Goal: Information Seeking & Learning: Learn about a topic

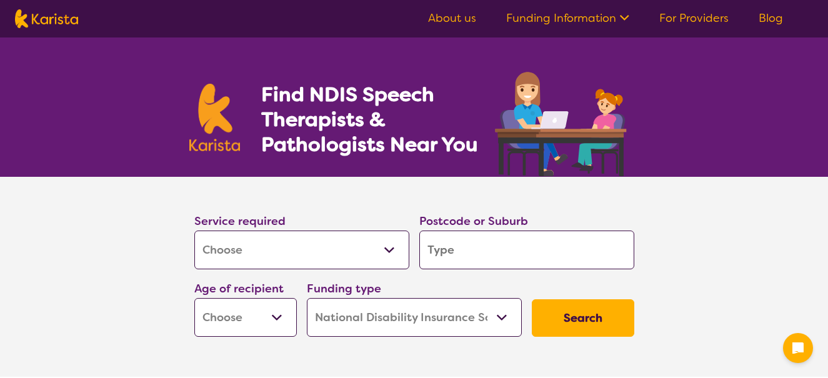
select select "[MEDICAL_DATA]"
select select "NDIS"
select select "[MEDICAL_DATA]"
select select "NDIS"
click at [435, 249] on input "search" at bounding box center [526, 250] width 215 height 39
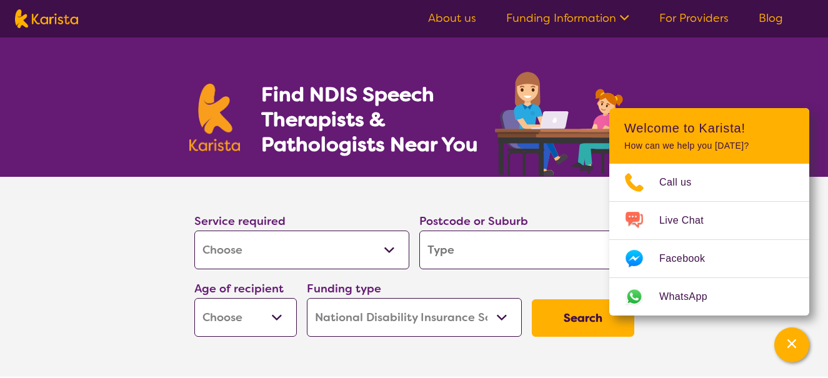
type input "3"
type input "33"
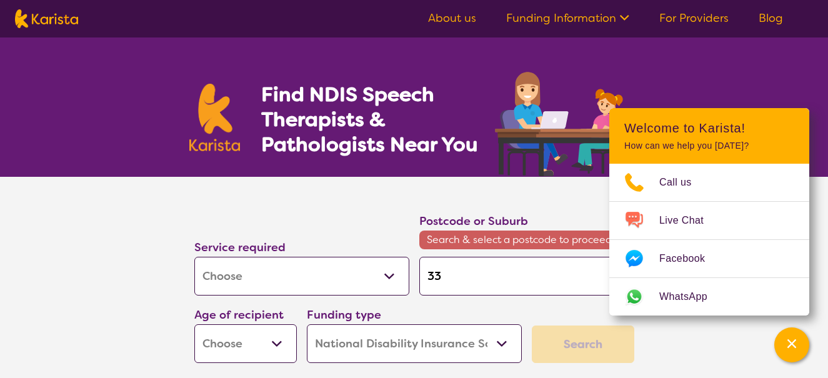
type input "335"
type input "3352"
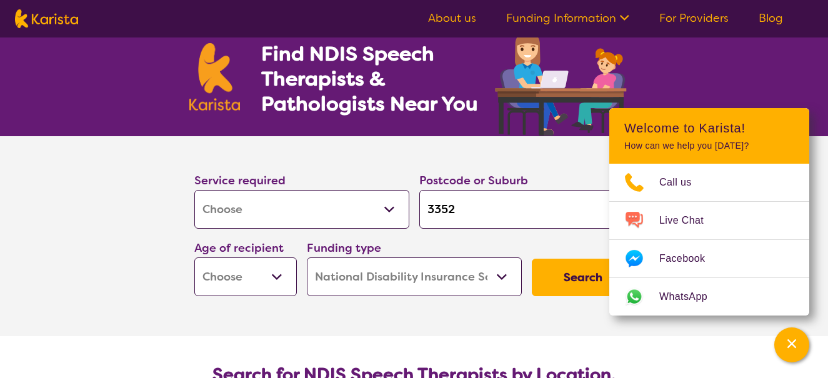
scroll to position [62, 0]
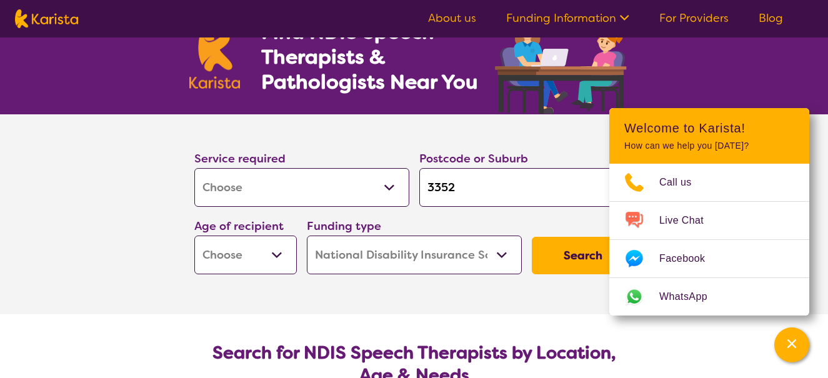
click at [489, 195] on input "3352" at bounding box center [526, 187] width 215 height 39
type input "335"
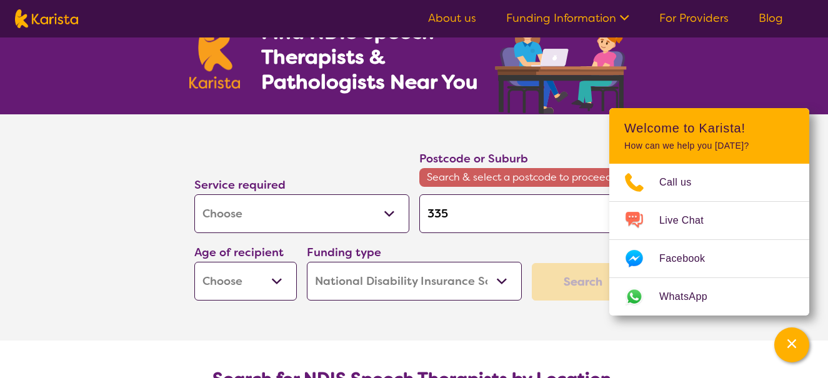
type input "3352"
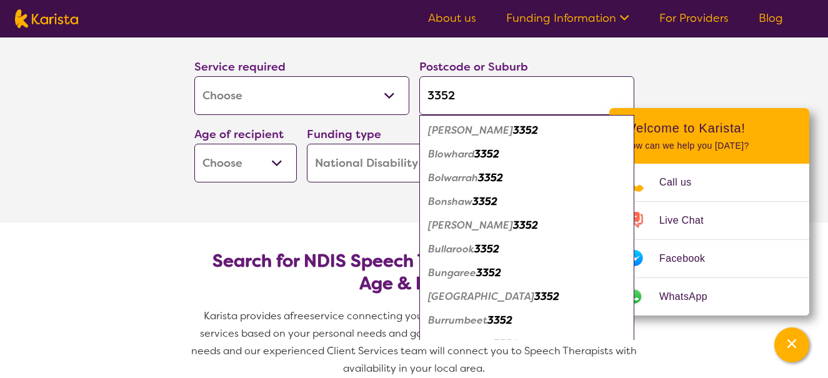
scroll to position [187, 0]
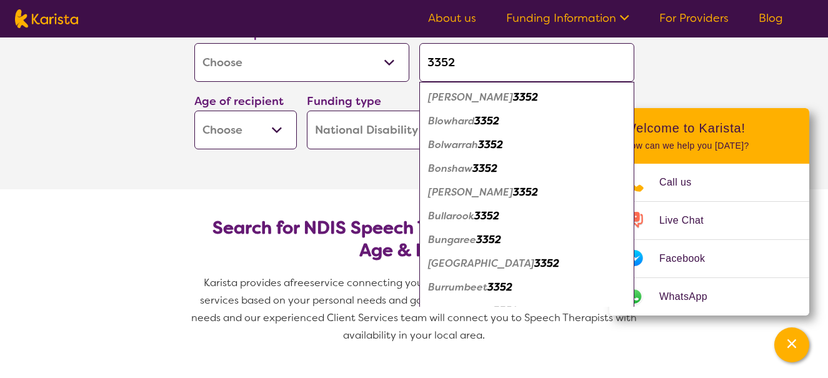
type input "335"
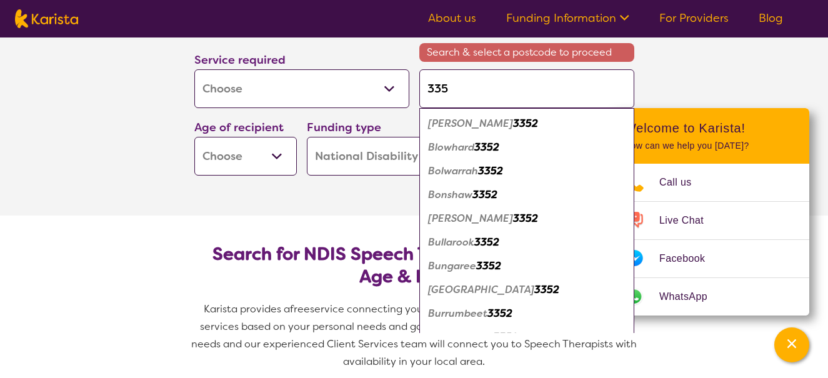
type input "33"
type input "3"
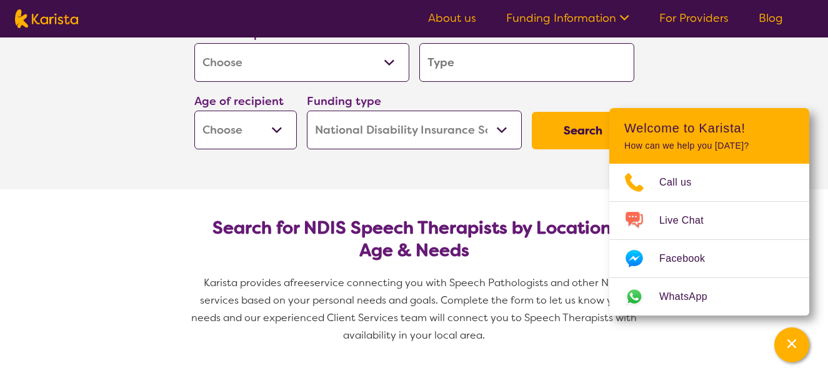
type input "f"
type input "d"
type input "de"
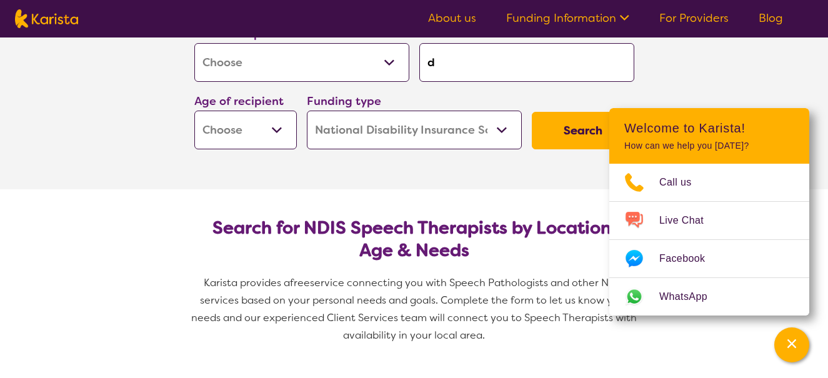
type input "de"
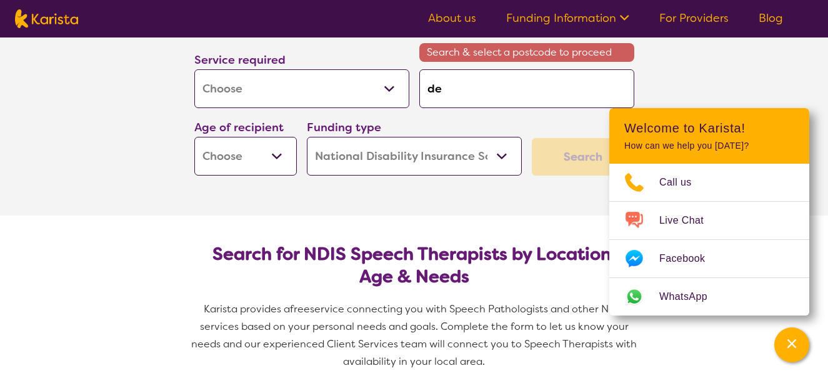
type input "der"
type input "dere"
type input "deree"
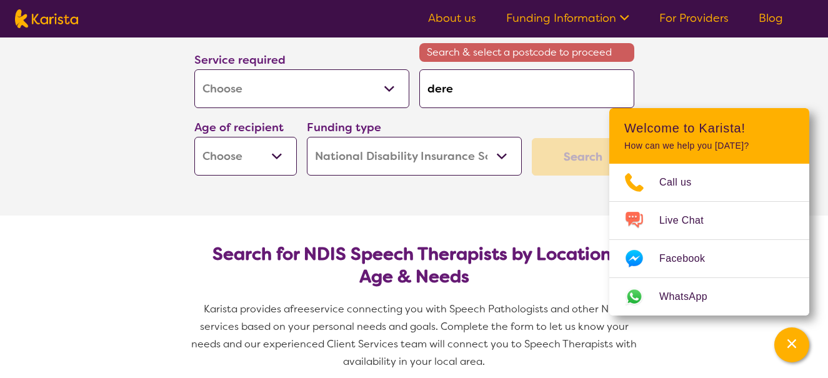
type input "deree"
type input "dereee"
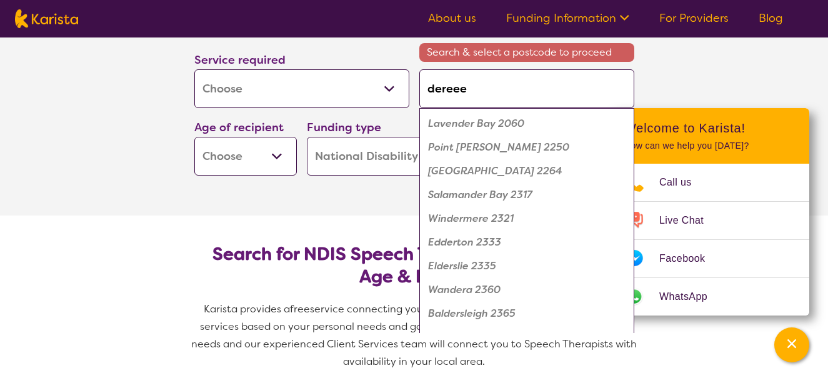
type input "dereeel"
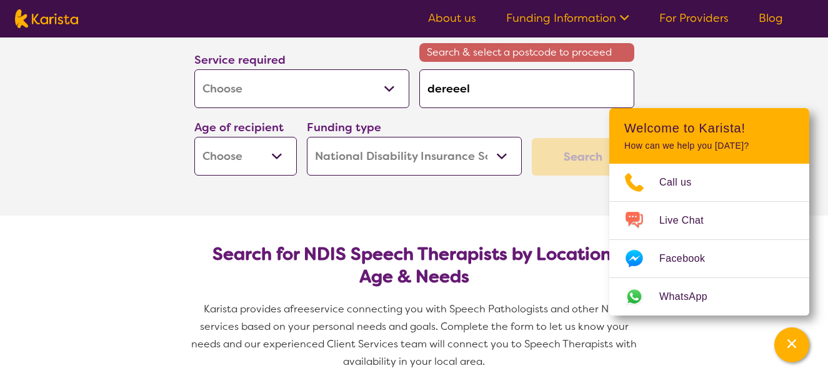
type input "dereee"
type input "deree"
type input "dereel"
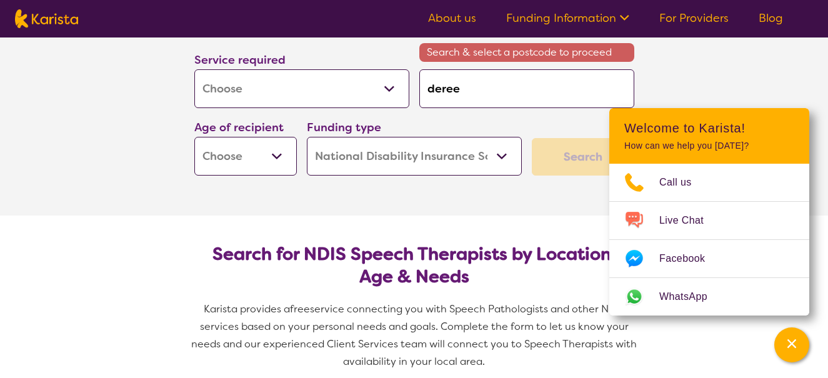
type input "dereel"
type input "3352"
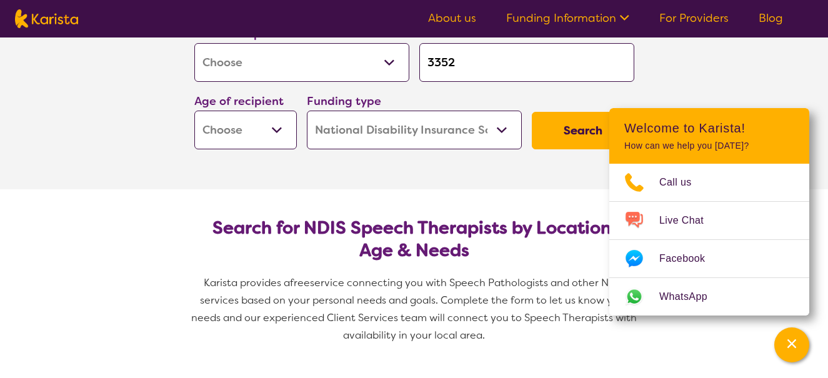
click at [260, 124] on select "Early Childhood - 0 to 9 Child - 10 to 11 Adolescent - 12 to 17 Adult - 18 to 6…" at bounding box center [245, 130] width 102 height 39
select select "AD"
click at [194, 111] on select "Early Childhood - 0 to 9 Child - 10 to 11 Adolescent - 12 to 17 Adult - 18 to 6…" at bounding box center [245, 130] width 102 height 39
select select "AD"
click at [574, 137] on button "Search" at bounding box center [583, 130] width 102 height 37
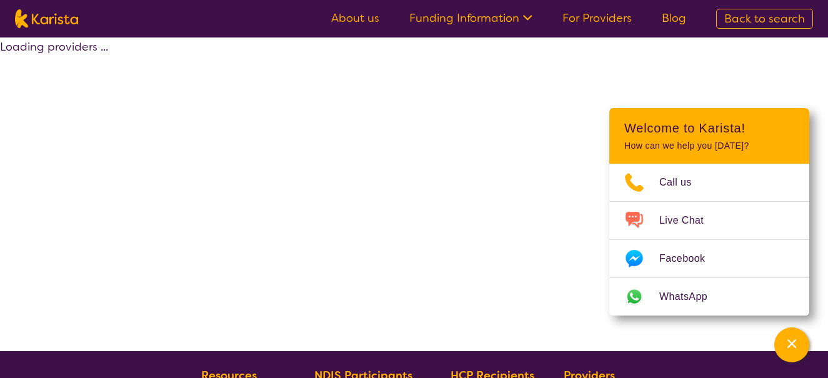
select select "by_score"
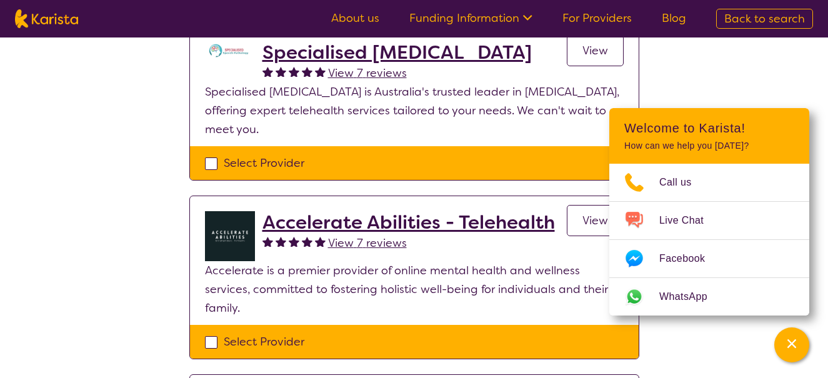
scroll to position [312, 0]
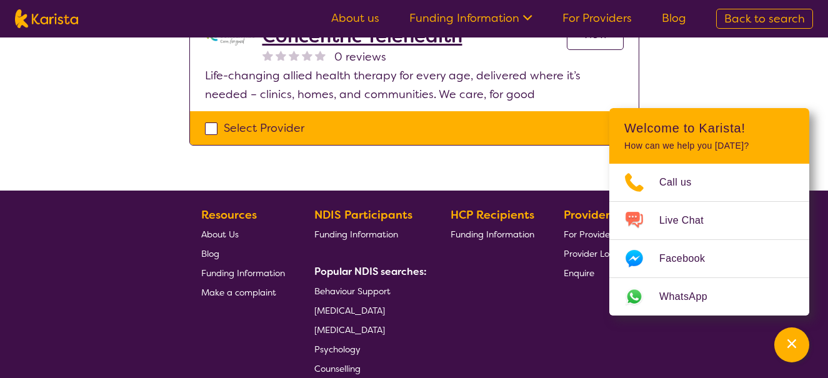
scroll to position [187, 0]
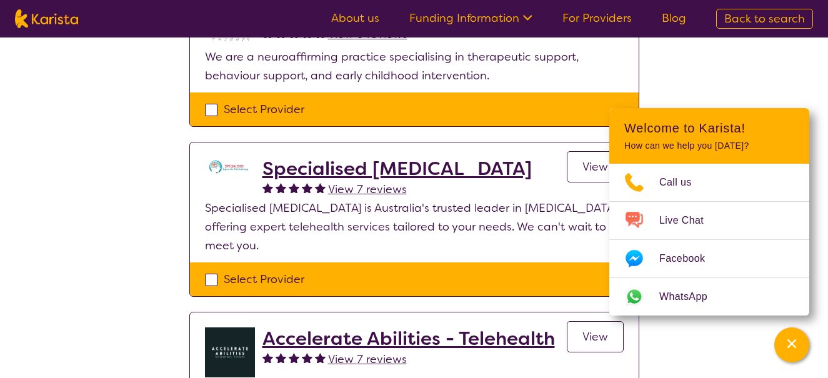
select select "[MEDICAL_DATA]"
select select "AD"
select select "NDIS"
select select "[MEDICAL_DATA]"
select select "AD"
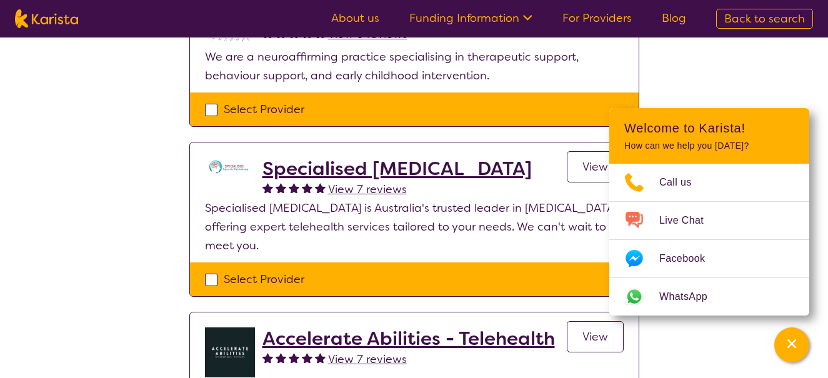
select select "NDIS"
